Goal: Transaction & Acquisition: Purchase product/service

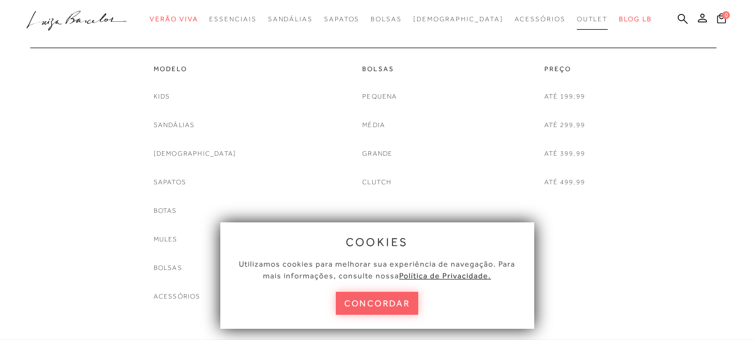
click at [577, 19] on span "Outlet" at bounding box center [592, 19] width 31 height 8
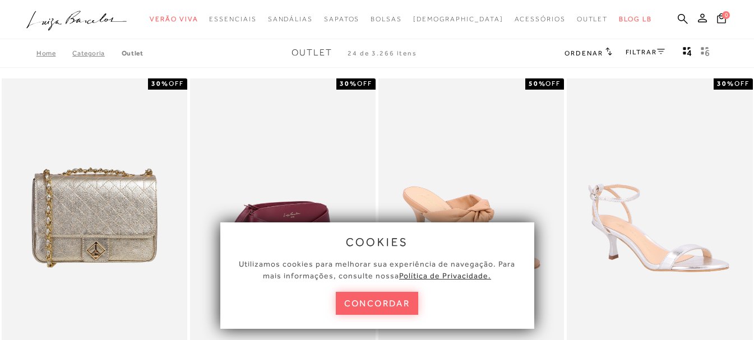
click at [381, 306] on button "concordar" at bounding box center [377, 303] width 83 height 23
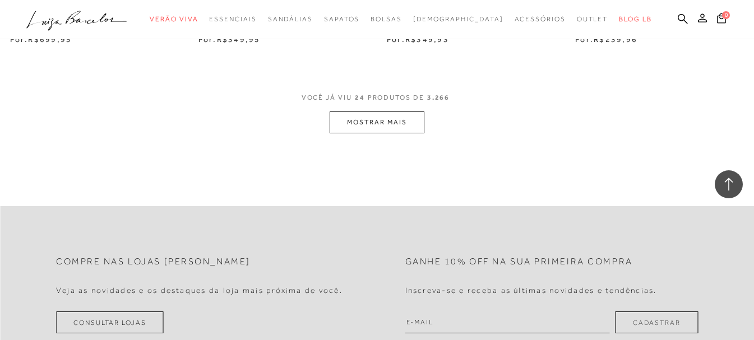
scroll to position [2187, 0]
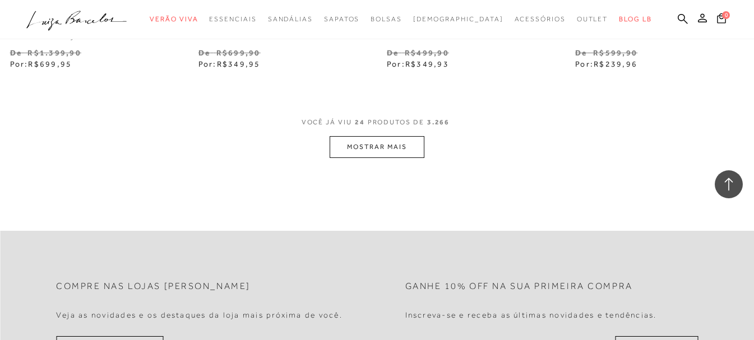
click at [382, 158] on button "MOSTRAR MAIS" at bounding box center [377, 147] width 94 height 22
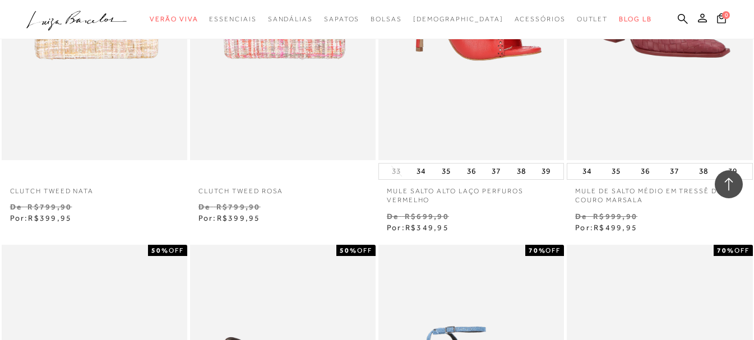
scroll to position [2747, 0]
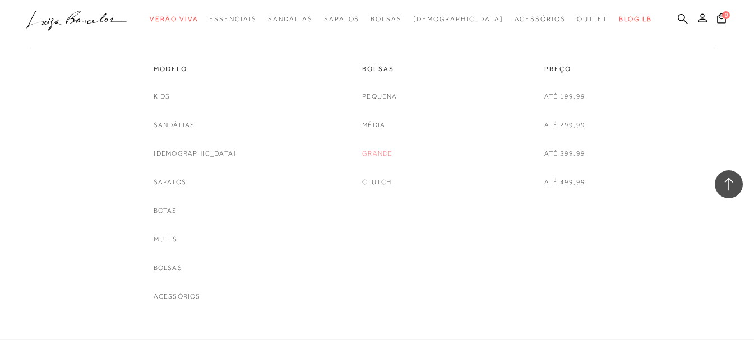
click at [370, 153] on link "Grande" at bounding box center [377, 154] width 30 height 12
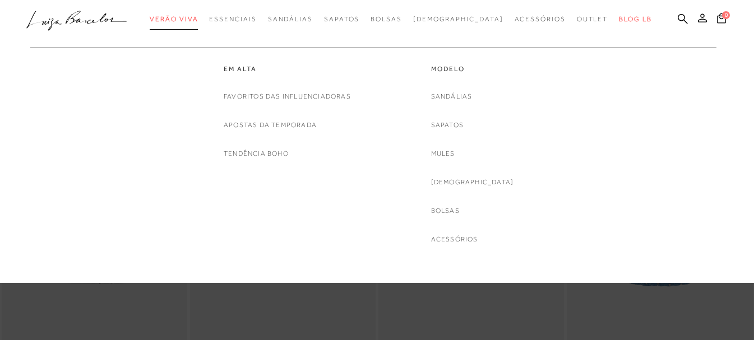
click at [198, 20] on span "Verão Viva" at bounding box center [174, 19] width 48 height 8
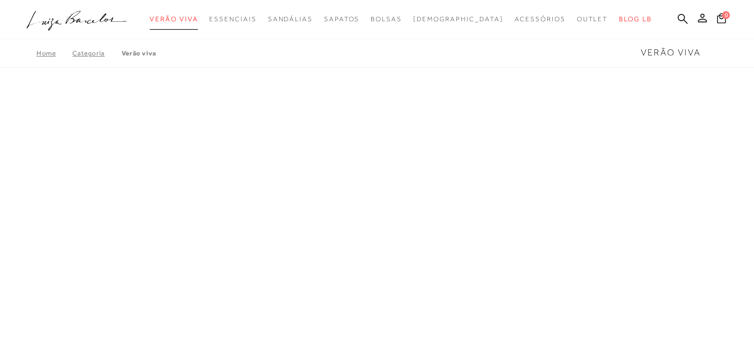
click at [198, 20] on span "Verão Viva" at bounding box center [174, 19] width 48 height 8
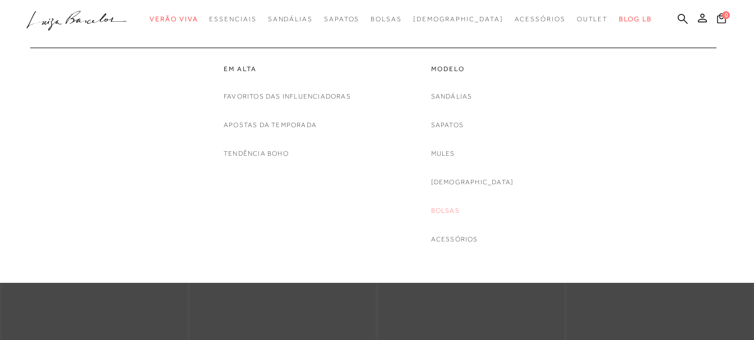
click at [460, 208] on link "Bolsas" at bounding box center [445, 211] width 29 height 12
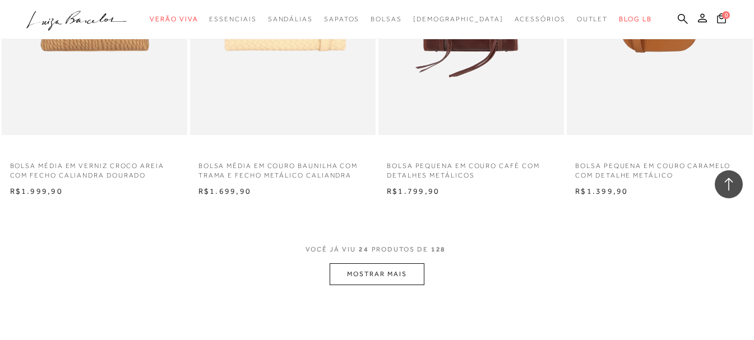
scroll to position [2131, 0]
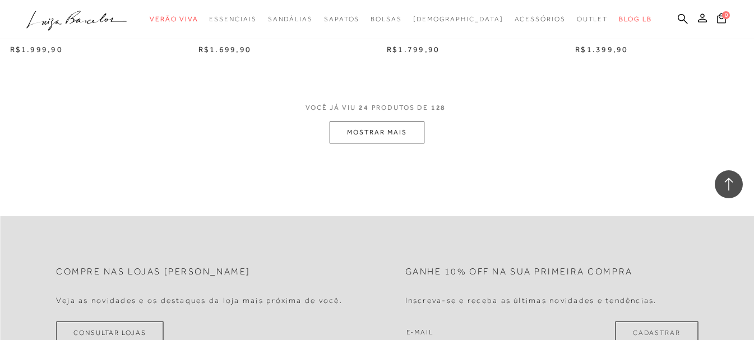
click at [407, 133] on button "MOSTRAR MAIS" at bounding box center [377, 133] width 94 height 22
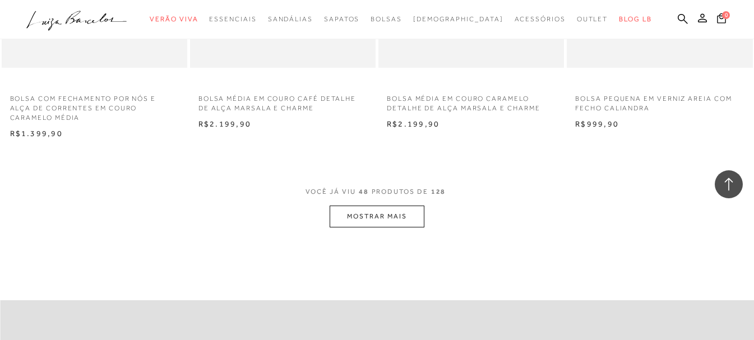
scroll to position [4205, 0]
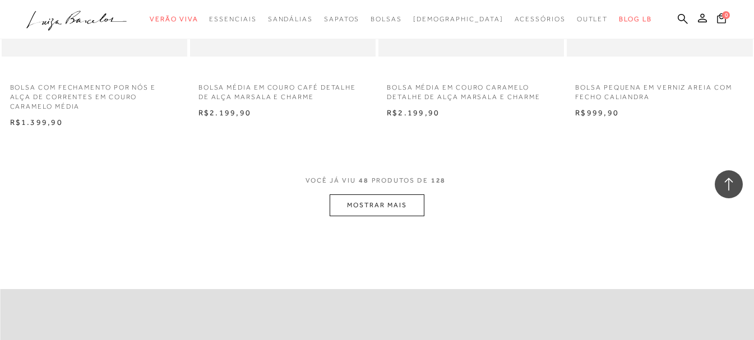
click at [407, 212] on button "MOSTRAR MAIS" at bounding box center [377, 206] width 94 height 22
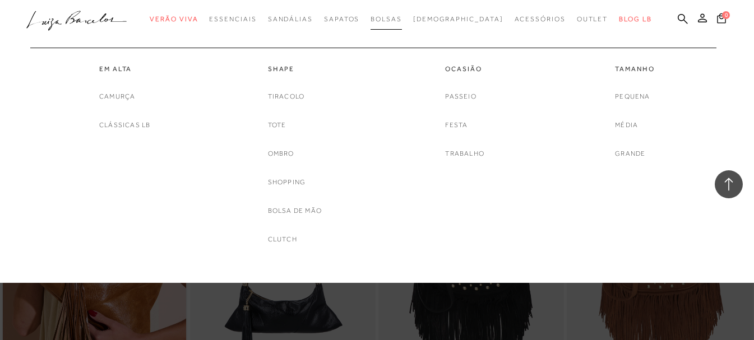
click at [402, 22] on span "Bolsas" at bounding box center [386, 19] width 31 height 8
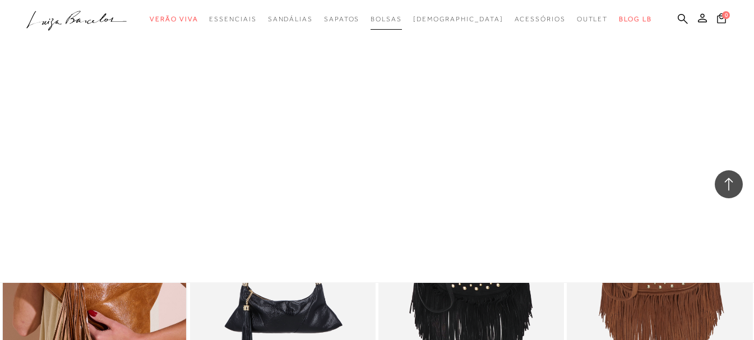
click at [402, 19] on span "Bolsas" at bounding box center [386, 19] width 31 height 8
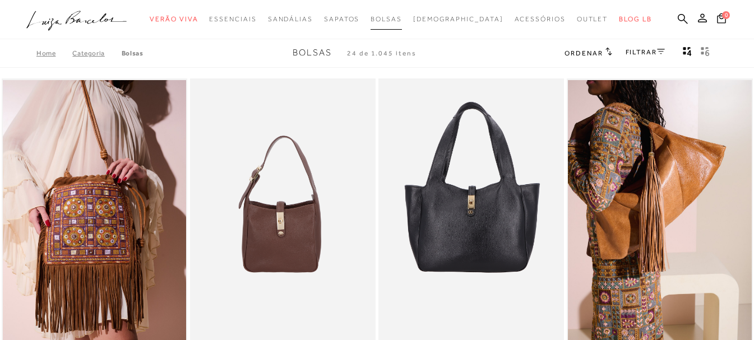
click at [402, 19] on span "Bolsas" at bounding box center [386, 19] width 31 height 8
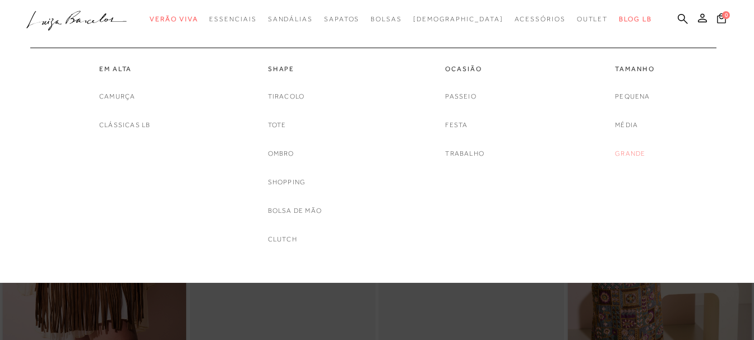
click at [636, 149] on link "Grande" at bounding box center [630, 154] width 30 height 12
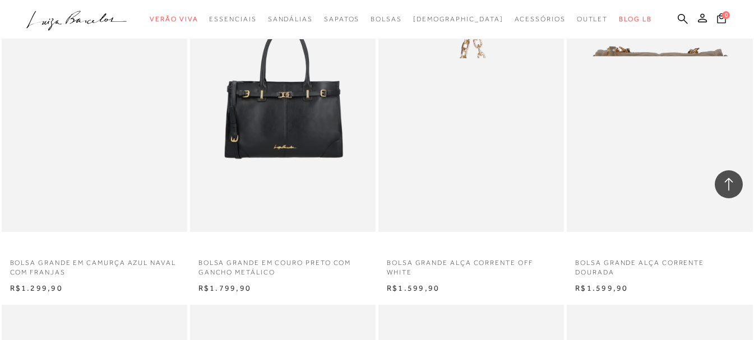
scroll to position [1234, 0]
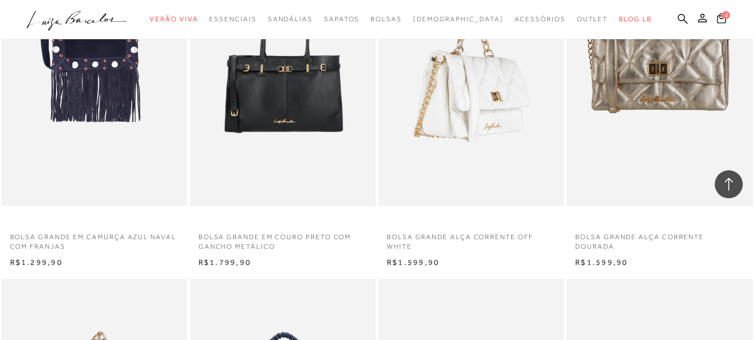
click at [496, 130] on img at bounding box center [472, 67] width 184 height 279
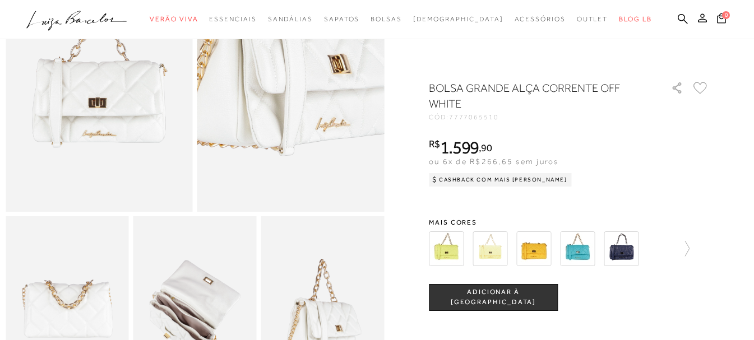
scroll to position [168, 0]
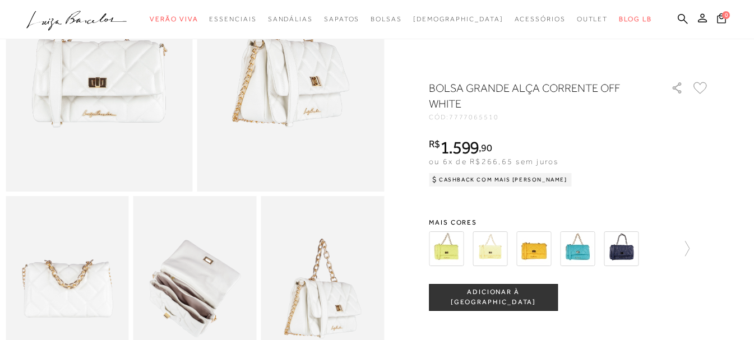
click at [631, 257] on img at bounding box center [621, 249] width 35 height 35
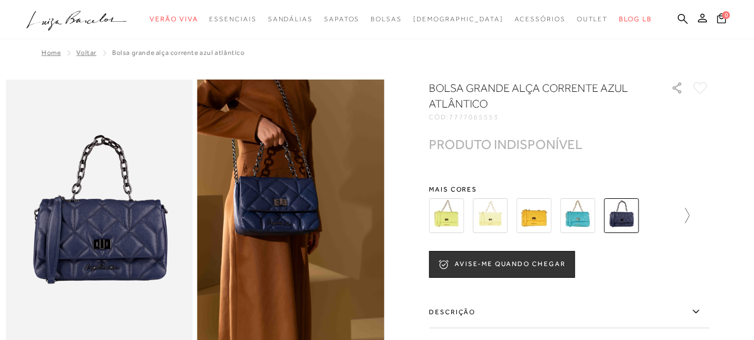
click at [689, 211] on icon at bounding box center [682, 216] width 16 height 16
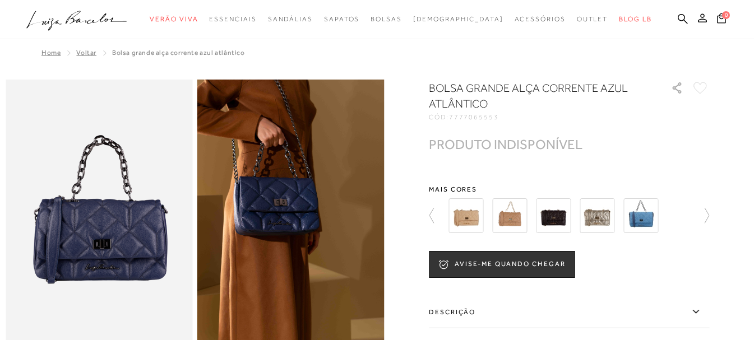
click at [509, 221] on img at bounding box center [509, 215] width 35 height 35
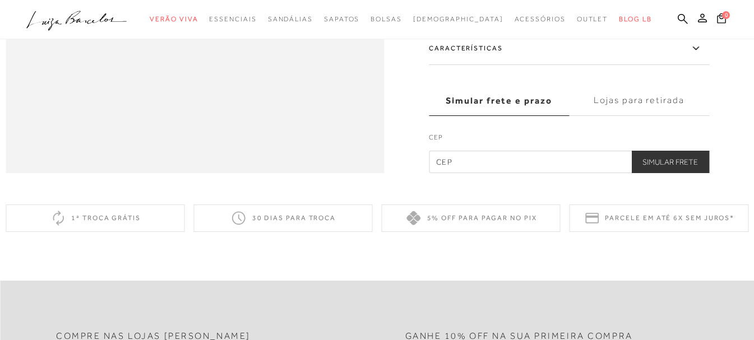
scroll to position [1290, 0]
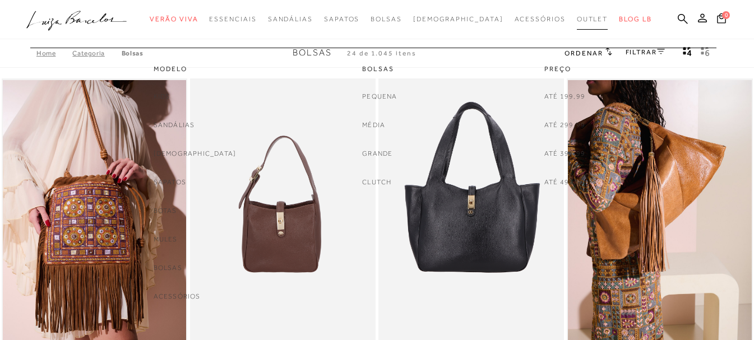
scroll to position [31, 0]
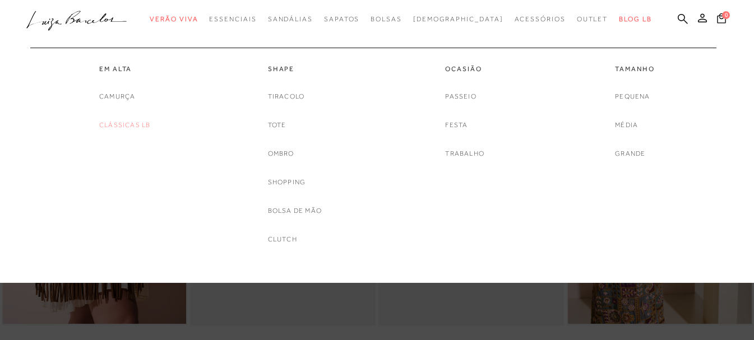
click at [130, 126] on link "Clássicas LB" at bounding box center [124, 125] width 51 height 12
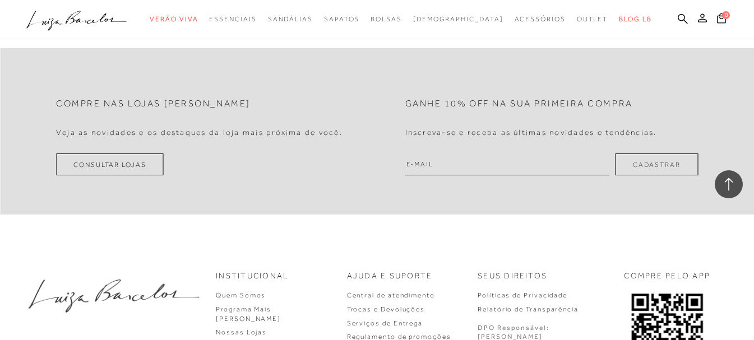
scroll to position [2131, 0]
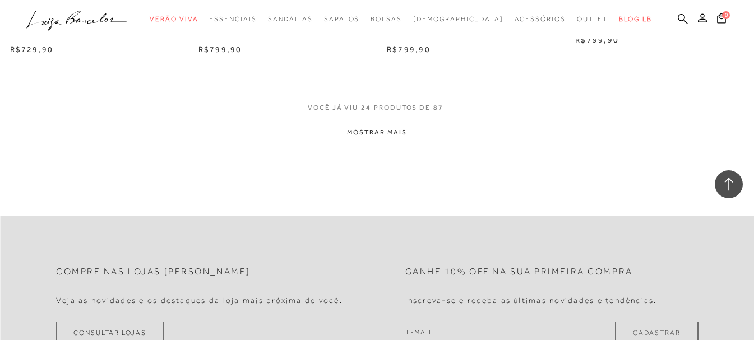
click at [399, 132] on button "MOSTRAR MAIS" at bounding box center [377, 133] width 94 height 22
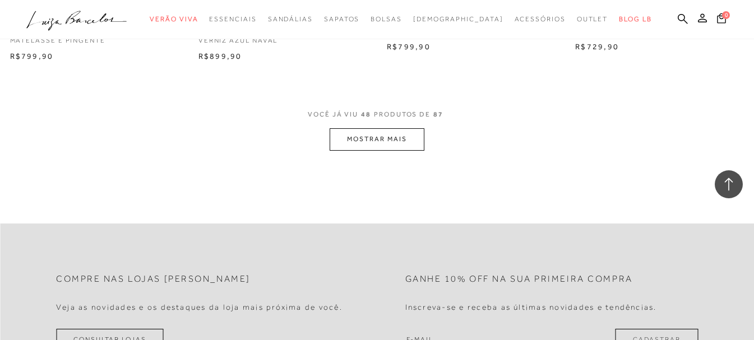
scroll to position [4261, 0]
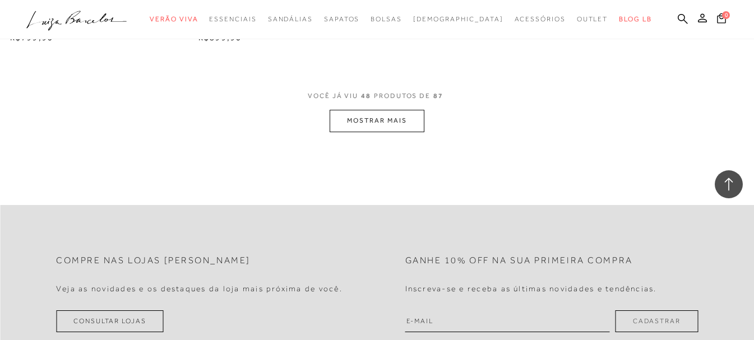
click at [398, 132] on button "MOSTRAR MAIS" at bounding box center [377, 121] width 94 height 22
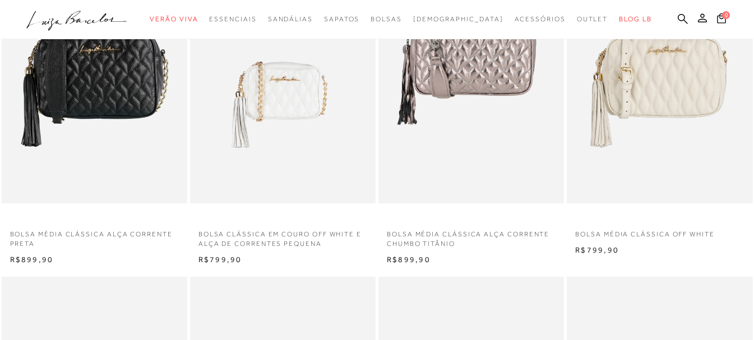
scroll to position [0, 0]
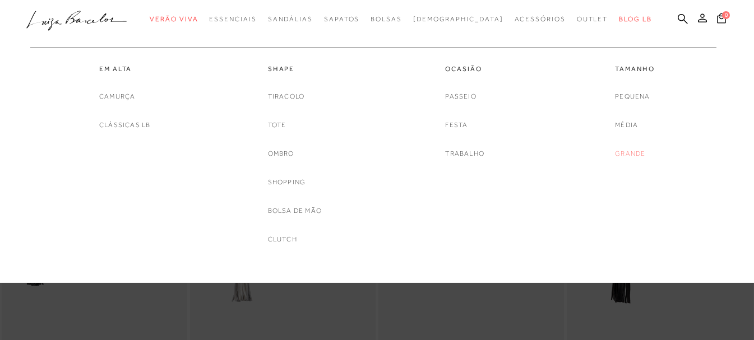
click at [623, 154] on link "Grande" at bounding box center [630, 154] width 30 height 12
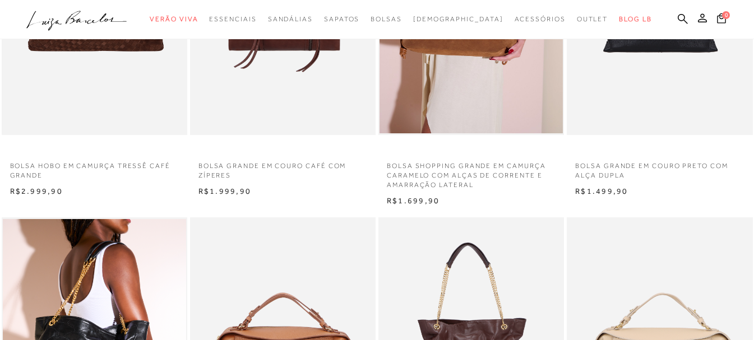
scroll to position [280, 0]
